Goal: Find contact information: Find contact information

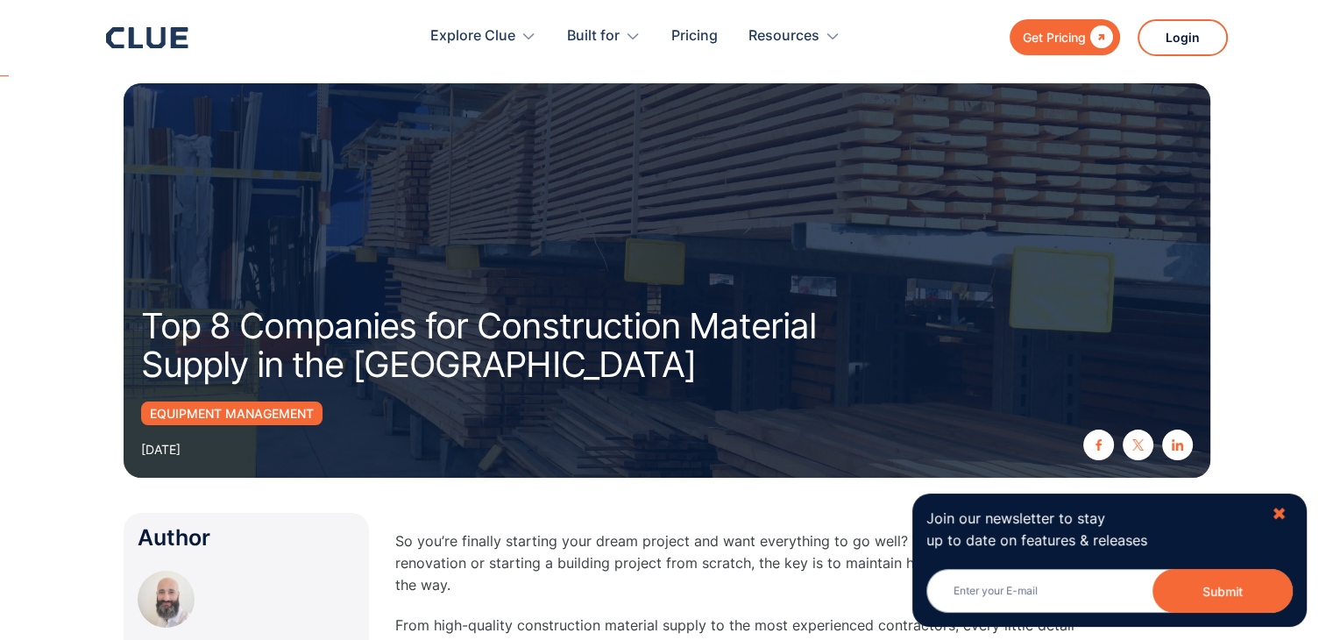
click at [1286, 503] on div "✖" at bounding box center [1279, 514] width 15 height 22
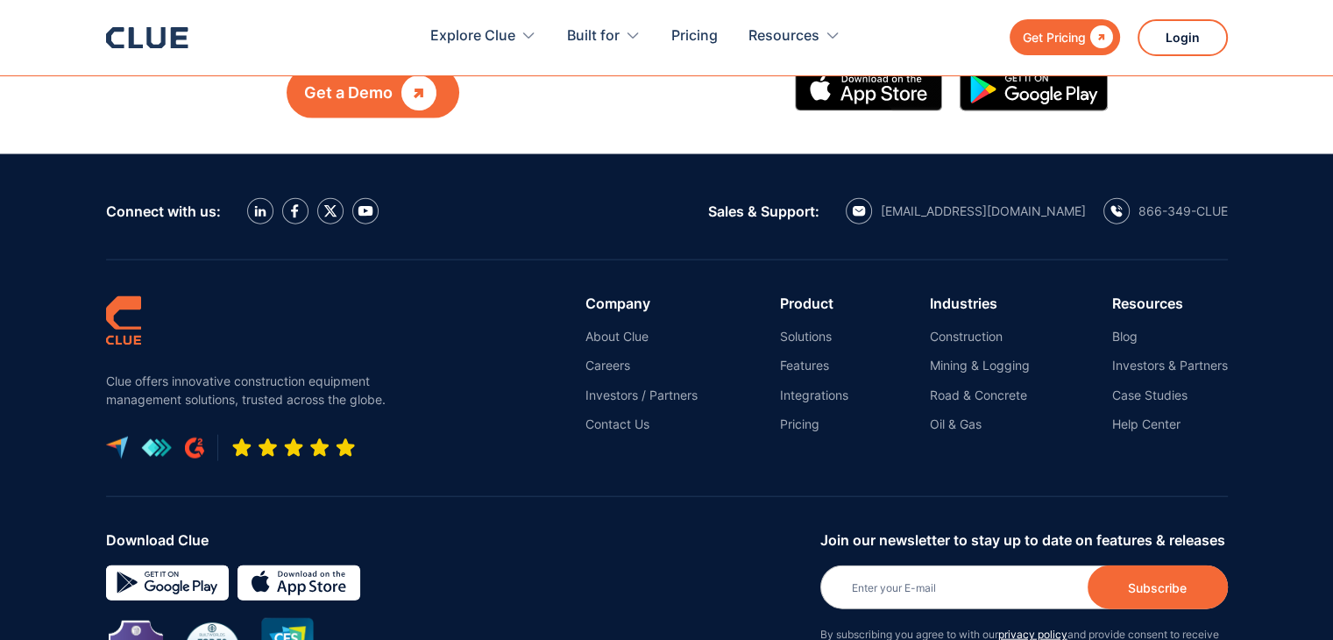
scroll to position [17314, 0]
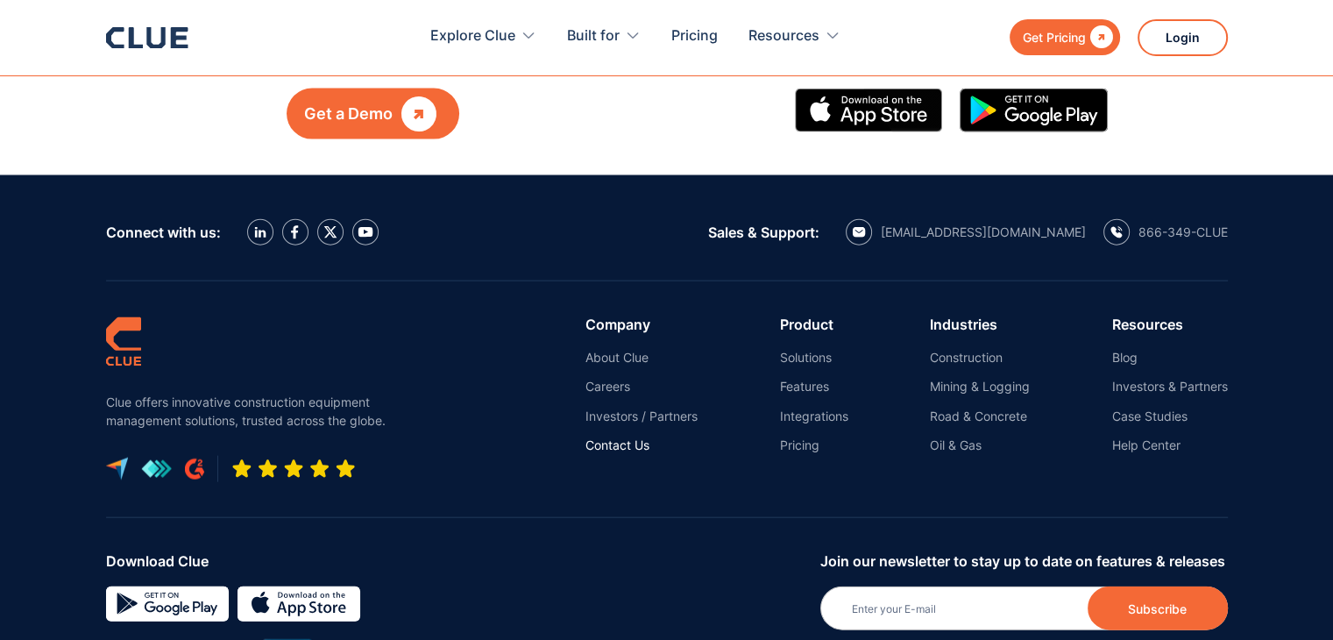
click at [617, 437] on link "Contact Us" at bounding box center [642, 445] width 112 height 16
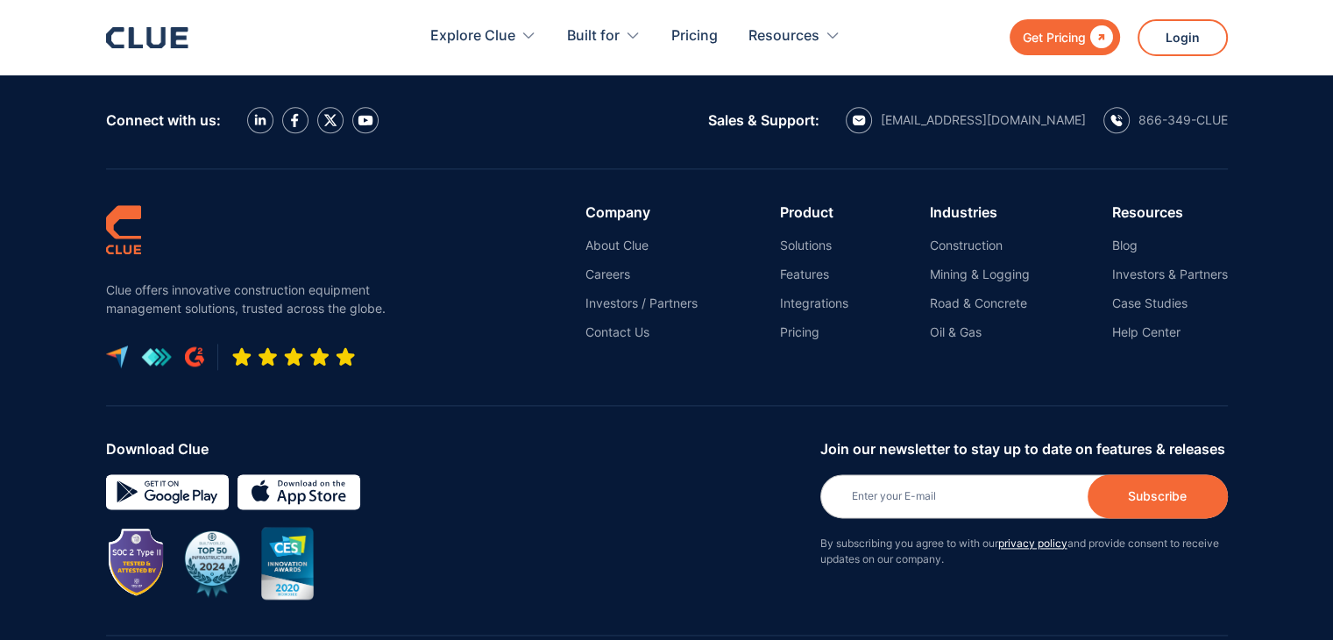
scroll to position [2130, 0]
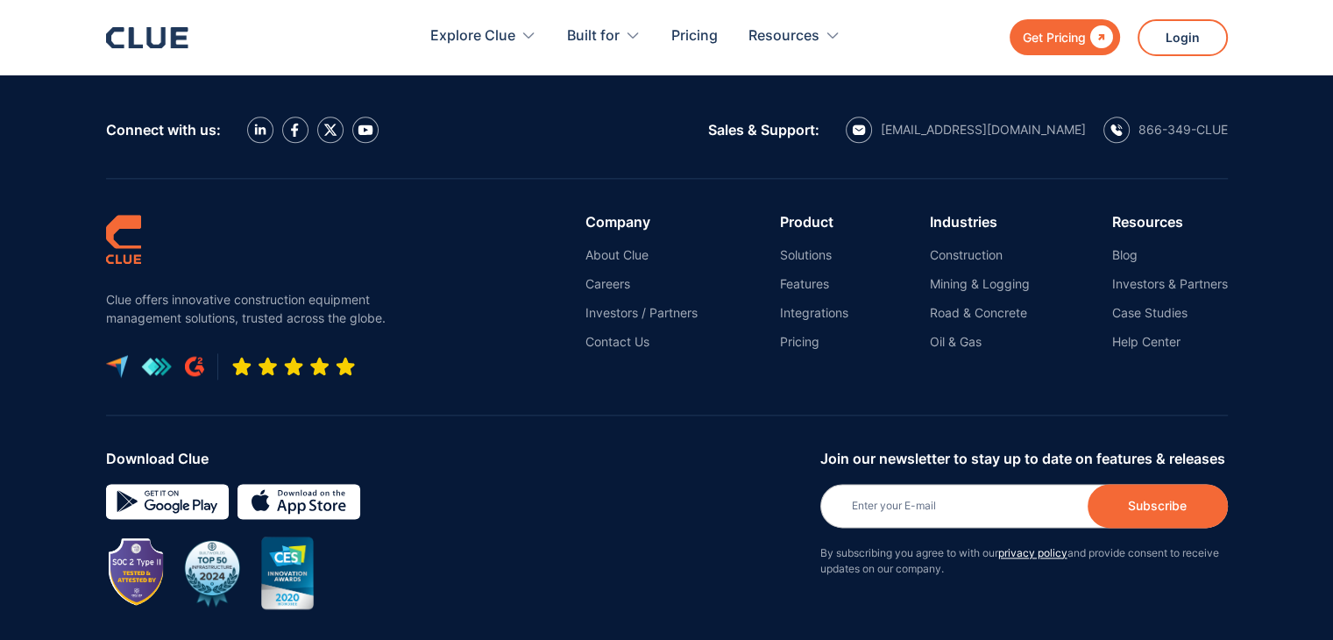
click at [638, 330] on ul "About Clue Careers Investors / Partners Contact Us" at bounding box center [642, 298] width 112 height 103
click at [640, 337] on link "Contact Us" at bounding box center [642, 342] width 112 height 16
